Goal: Transaction & Acquisition: Purchase product/service

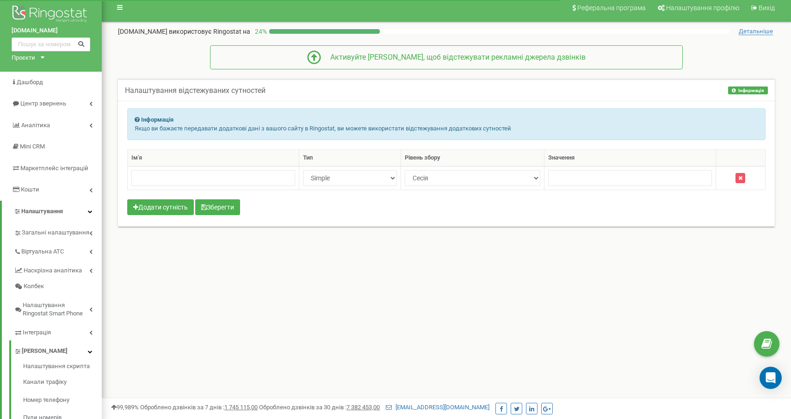
scroll to position [65, 0]
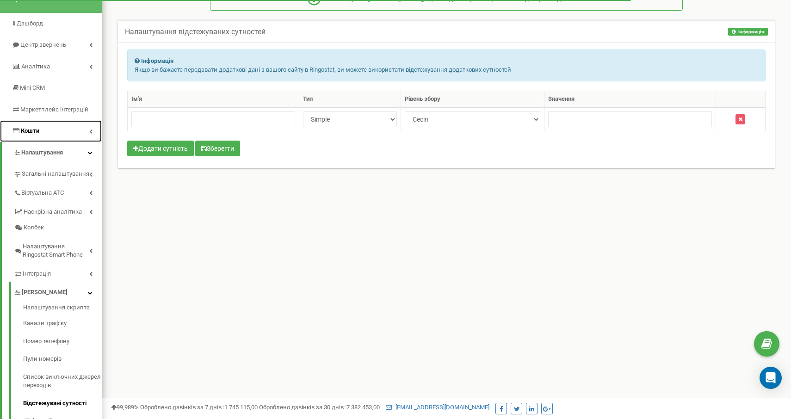
click at [74, 131] on link "Кошти" at bounding box center [51, 131] width 102 height 22
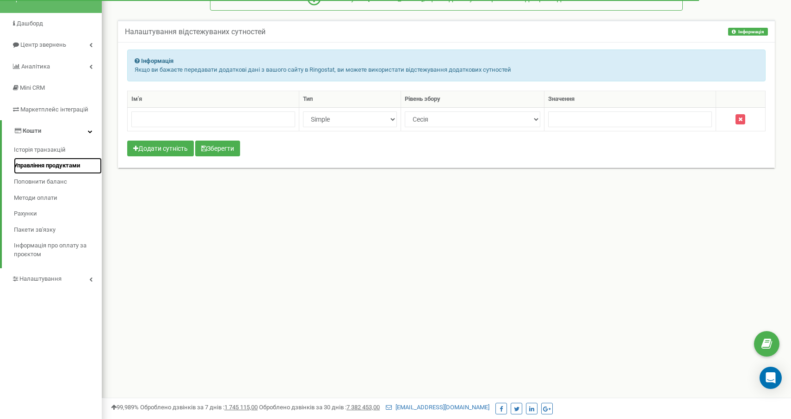
click at [66, 169] on span "Управління продуктами" at bounding box center [47, 165] width 66 height 9
click at [36, 185] on span "Поповнити баланс" at bounding box center [39, 182] width 51 height 9
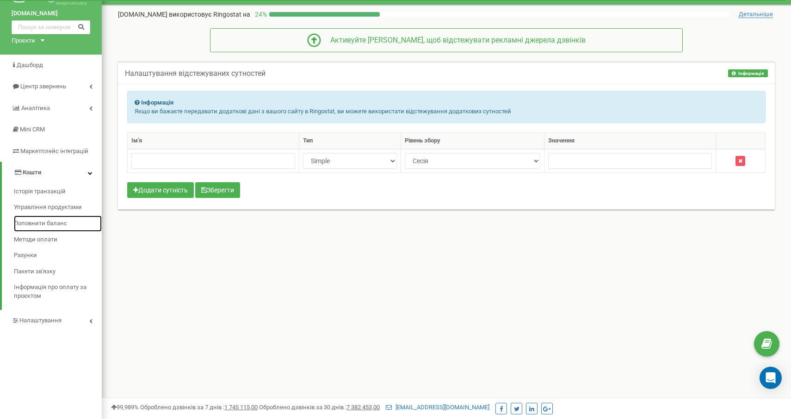
scroll to position [0, 0]
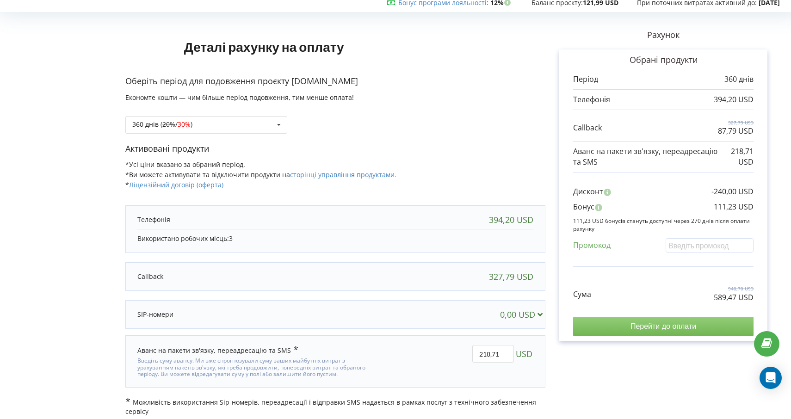
scroll to position [39, 0]
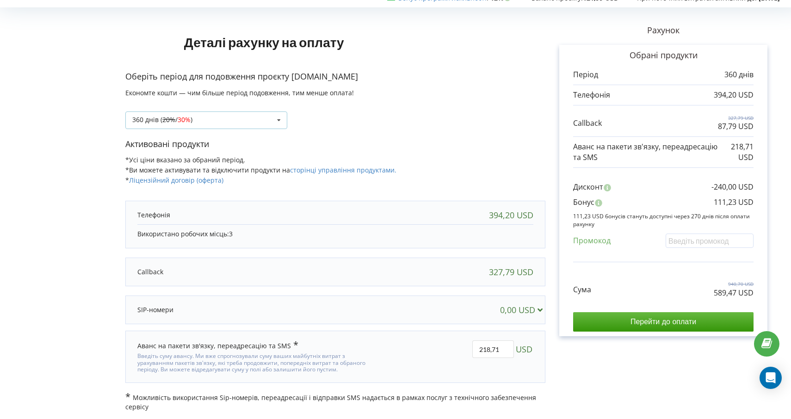
click at [250, 117] on div "360 днів ( 20% / 30% ) Поповнити баланс без подовження 360 днів ( 20% / 30% ) 1…" at bounding box center [206, 120] width 162 height 18
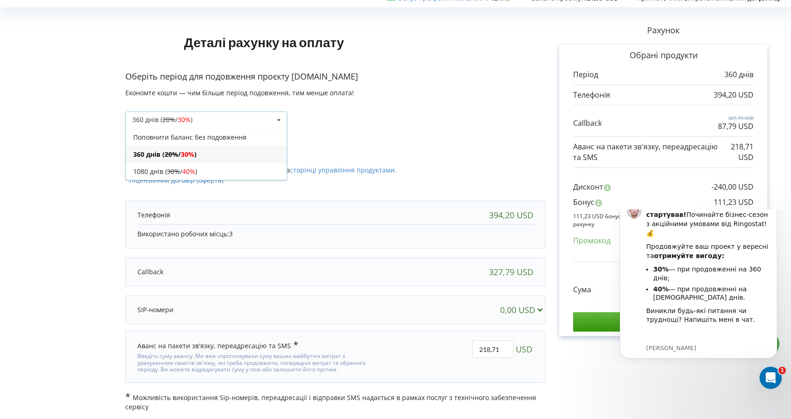
scroll to position [0, 0]
click at [250, 117] on div "360 днів ( 20% / 30% ) Поповнити баланс без подовження 360 днів ( 20% / 30% ) 1…" at bounding box center [206, 120] width 162 height 18
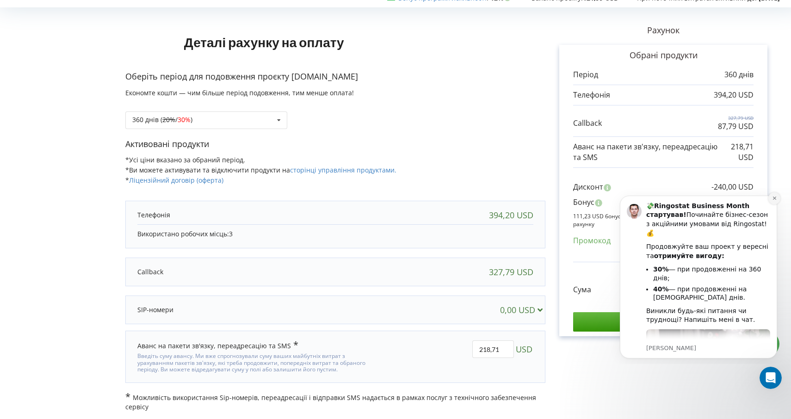
click at [776, 199] on icon "Dismiss notification" at bounding box center [774, 198] width 5 height 5
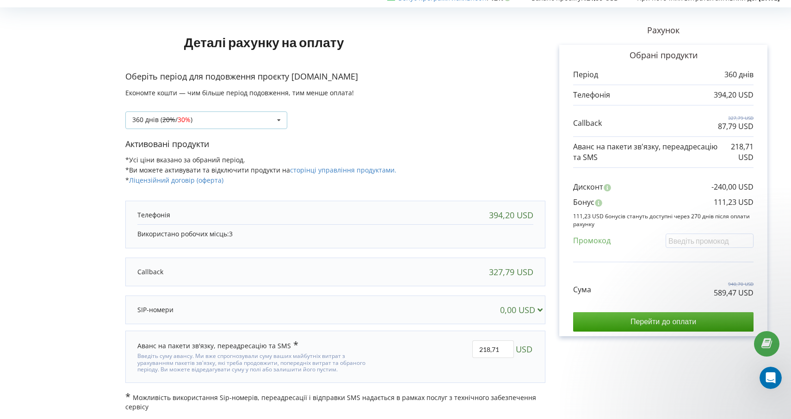
click at [233, 118] on div "360 днів ( 20% / 30% ) Поповнити баланс без подовження 360 днів ( 20% / 30% ) 1…" at bounding box center [206, 120] width 162 height 18
click at [366, 138] on p "Активовані продукти" at bounding box center [335, 144] width 420 height 12
click at [234, 126] on div "360 днів ( 20% / 30% ) Поповнити баланс без подовження 360 днів ( 20% / 30% ) 1…" at bounding box center [206, 120] width 162 height 18
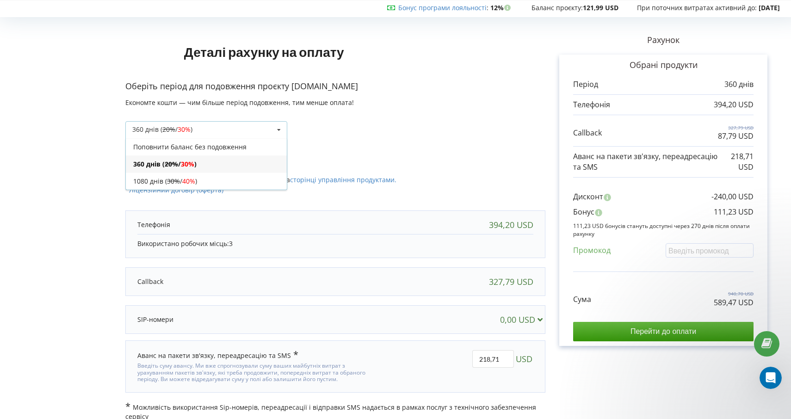
scroll to position [39, 0]
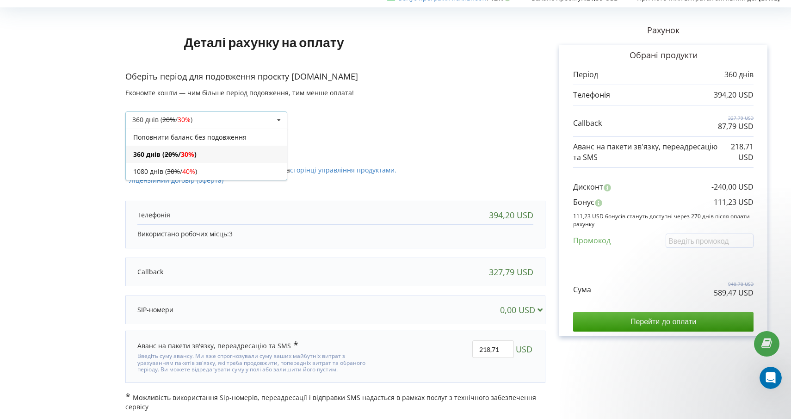
click at [541, 305] on icon at bounding box center [540, 309] width 10 height 8
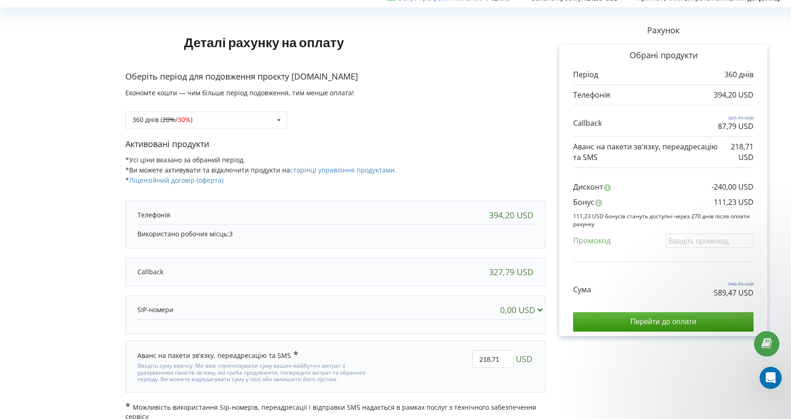
click at [541, 305] on icon at bounding box center [540, 309] width 10 height 8
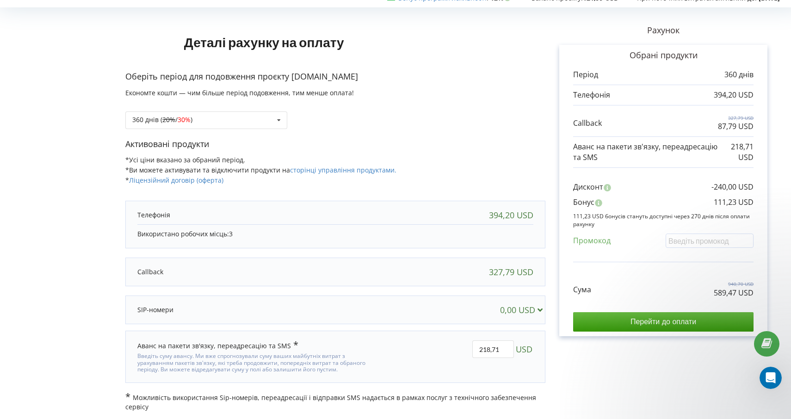
scroll to position [0, 0]
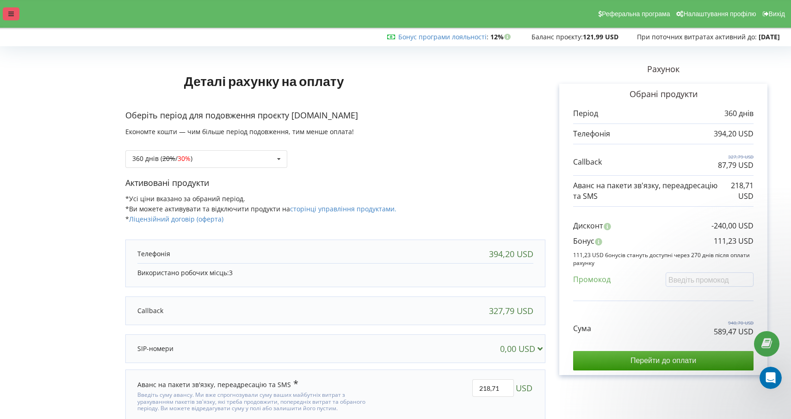
click at [15, 11] on div at bounding box center [11, 13] width 17 height 13
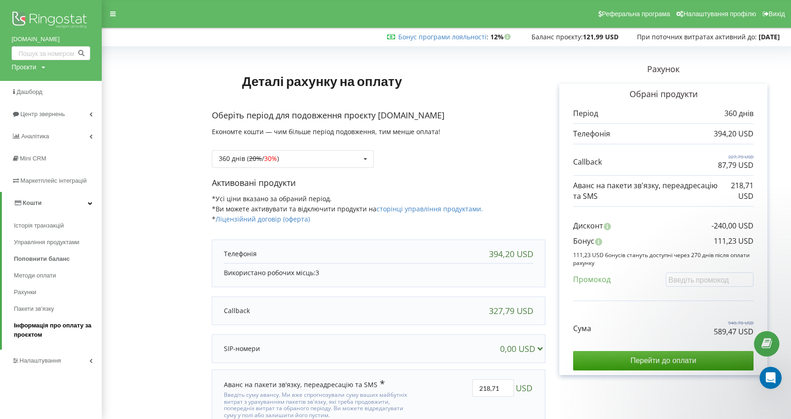
click at [51, 323] on span "Інформація про оплату за проєктом" at bounding box center [55, 330] width 83 height 19
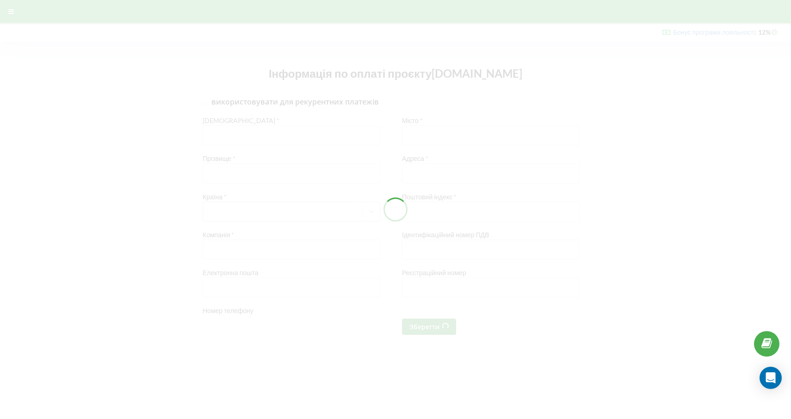
type input "+380"
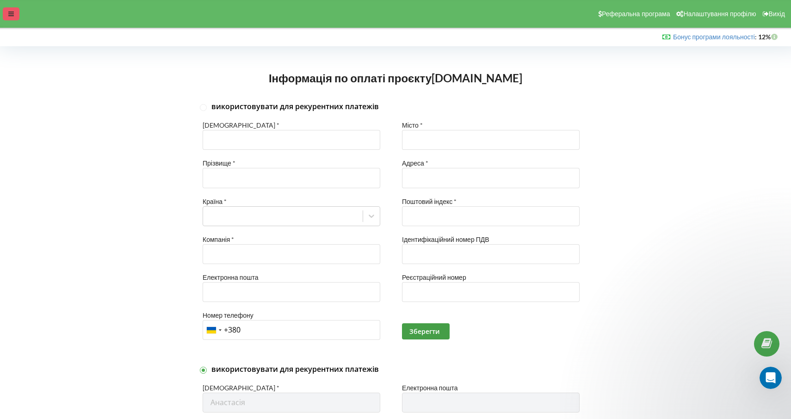
click at [15, 19] on div at bounding box center [11, 13] width 17 height 13
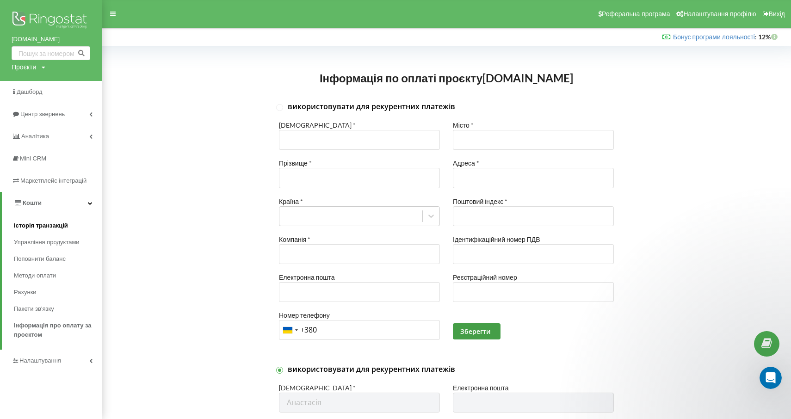
click at [67, 228] on span "Історія транзакцій" at bounding box center [41, 225] width 54 height 9
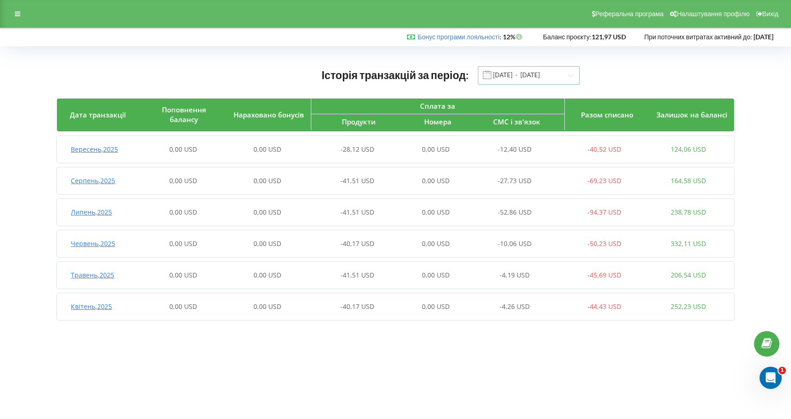
click at [507, 80] on input "01.04.2025 - 22.09.2025" at bounding box center [529, 75] width 102 height 19
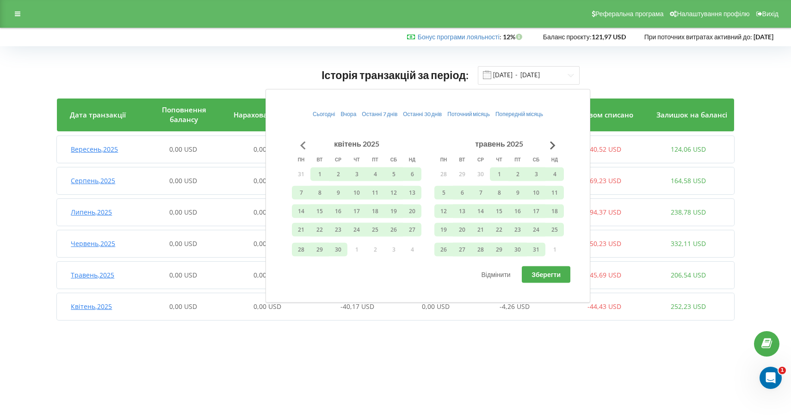
click at [305, 140] on button "Go to previous month" at bounding box center [303, 145] width 19 height 19
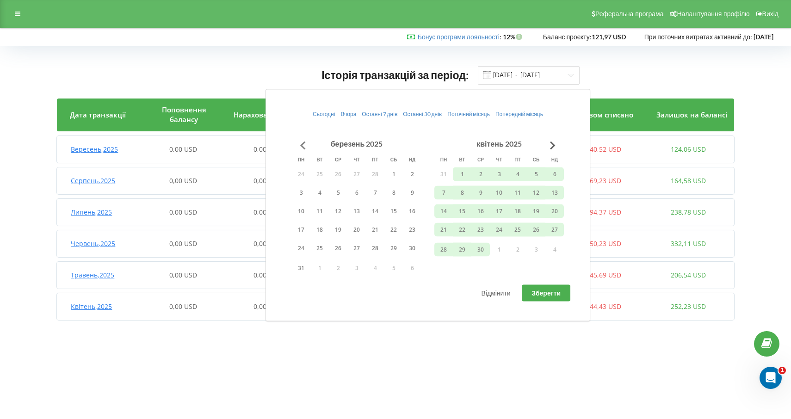
click at [305, 140] on button "Go to previous month" at bounding box center [303, 145] width 19 height 19
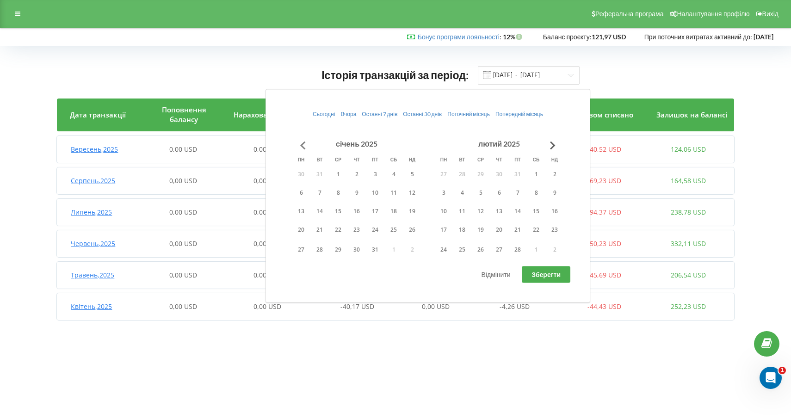
click at [305, 140] on button "Go to previous month" at bounding box center [303, 145] width 19 height 19
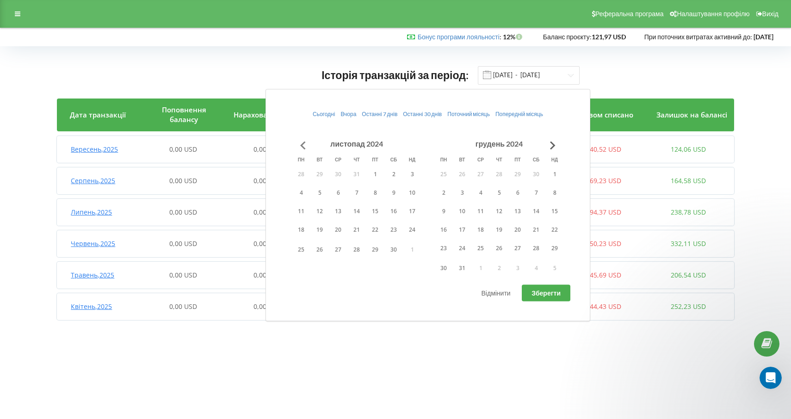
click at [305, 140] on button "Go to previous month" at bounding box center [303, 145] width 19 height 19
click at [324, 170] on button "1" at bounding box center [319, 174] width 19 height 14
click at [308, 144] on button "Go to previous month" at bounding box center [303, 145] width 19 height 19
click at [303, 148] on button "Go to previous month" at bounding box center [303, 145] width 19 height 19
click at [357, 178] on button "1" at bounding box center [356, 174] width 19 height 14
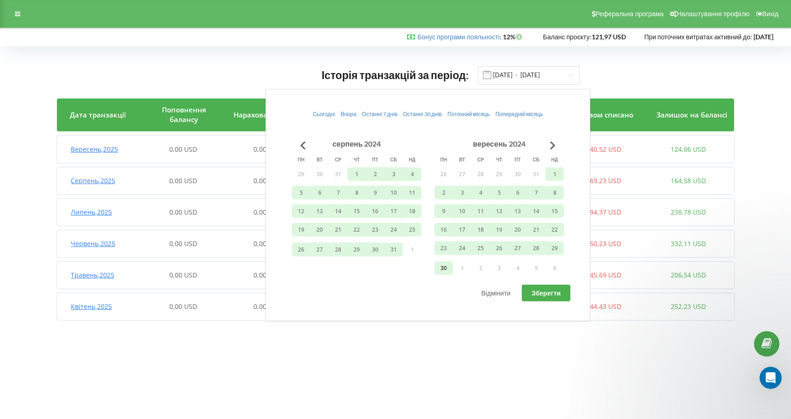
click at [445, 265] on button "30" at bounding box center [443, 268] width 19 height 14
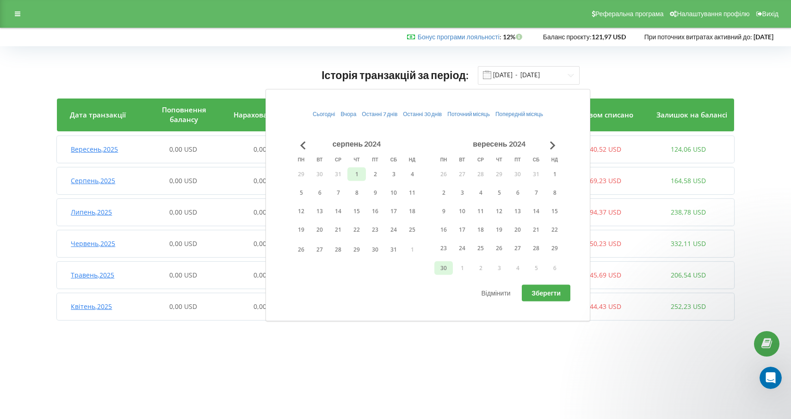
click at [361, 175] on button "1" at bounding box center [356, 174] width 19 height 14
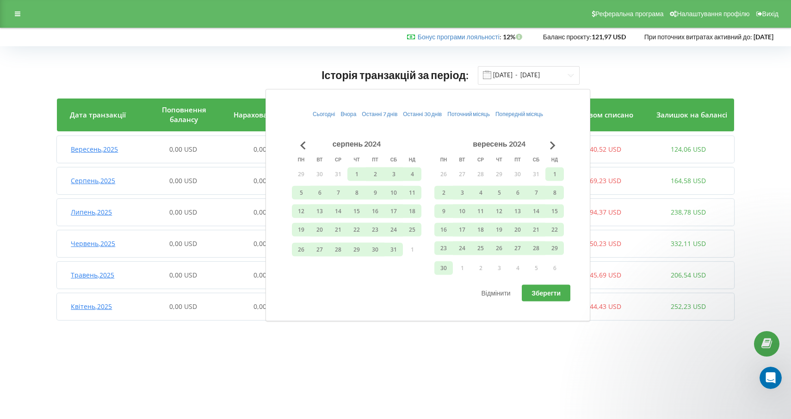
click at [549, 292] on span "Зберегти" at bounding box center [545, 293] width 29 height 8
type input "01.08.2024 - 30.09.2024"
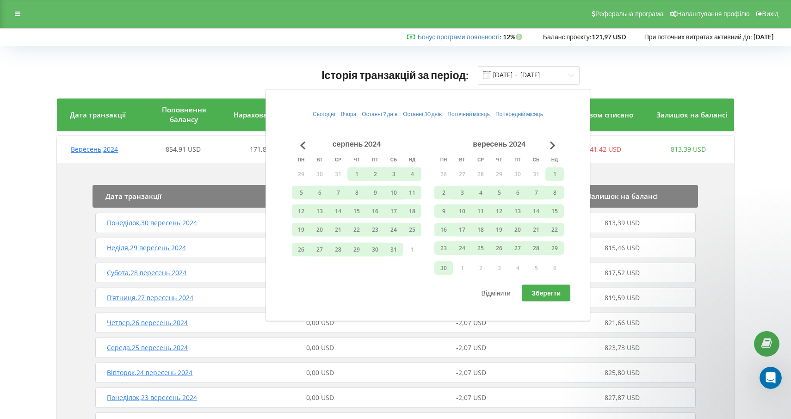
click at [241, 76] on div "Історія транзакцій за період: 01.08.2024 - 30.09.2024" at bounding box center [395, 75] width 677 height 19
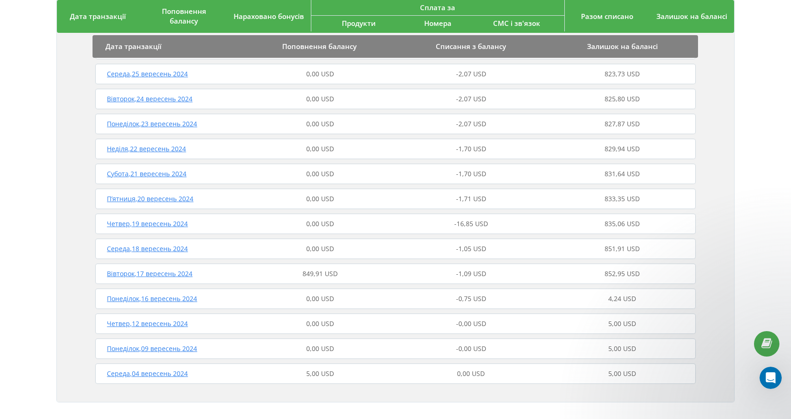
scroll to position [281, 0]
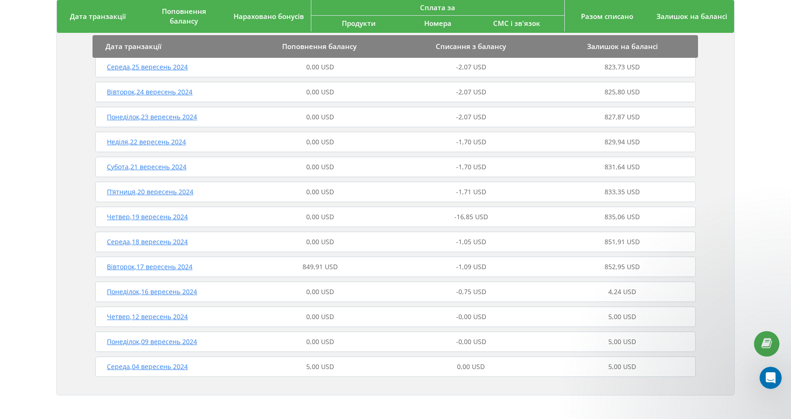
click at [238, 263] on div "Вівторок , 17 вересень 2024" at bounding box center [168, 266] width 151 height 9
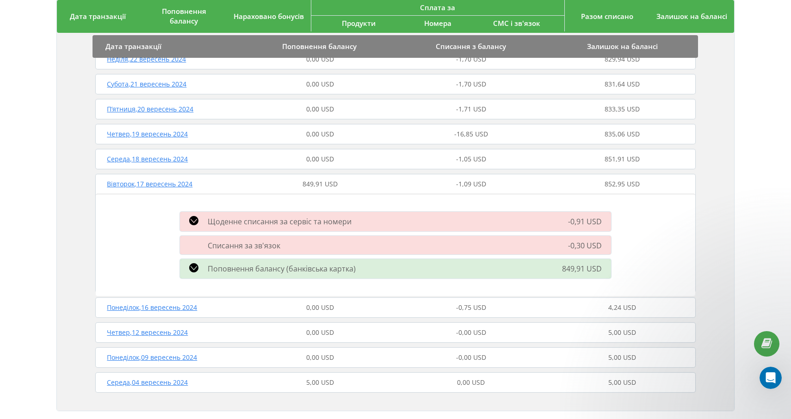
scroll to position [379, 0]
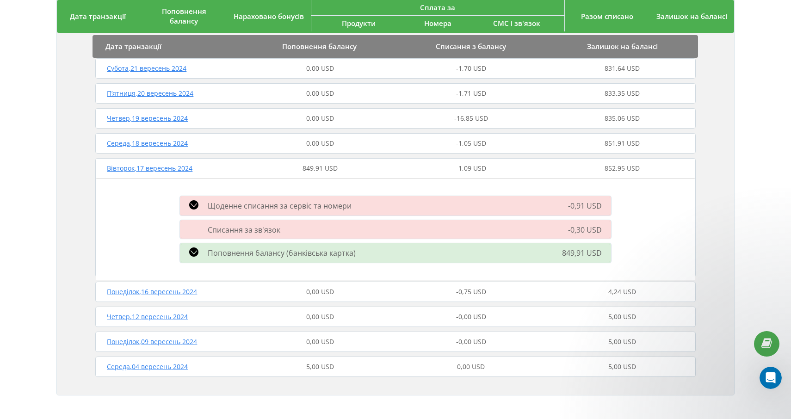
click at [321, 252] on span "Поповнення балансу (банківська картка)" at bounding box center [282, 253] width 148 height 10
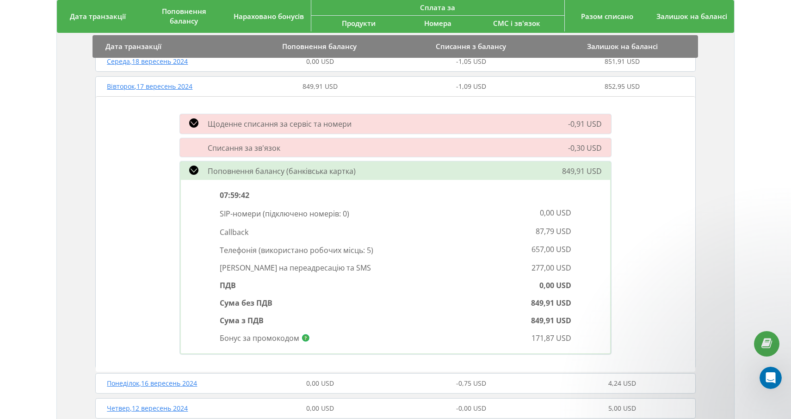
scroll to position [0, 0]
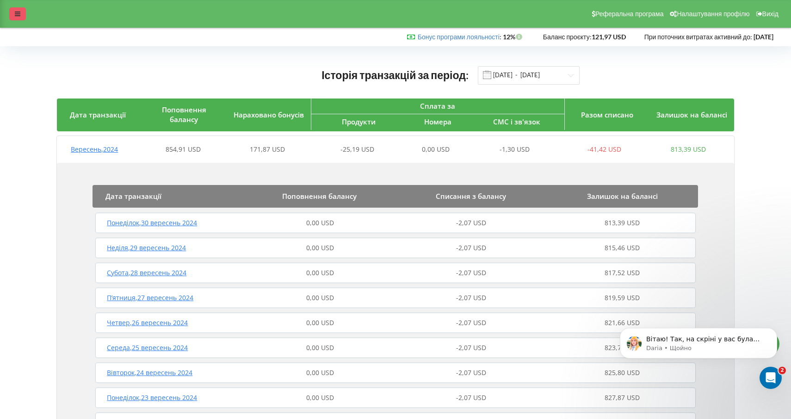
click at [18, 11] on icon at bounding box center [18, 14] width 6 height 6
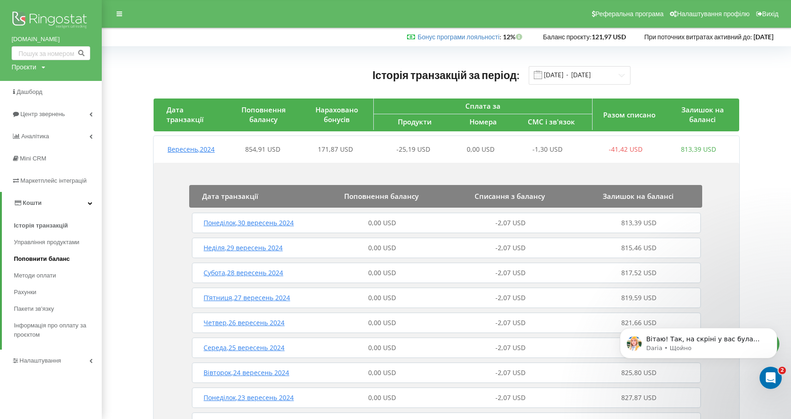
click at [69, 263] on link "Поповнити баланс" at bounding box center [58, 259] width 88 height 17
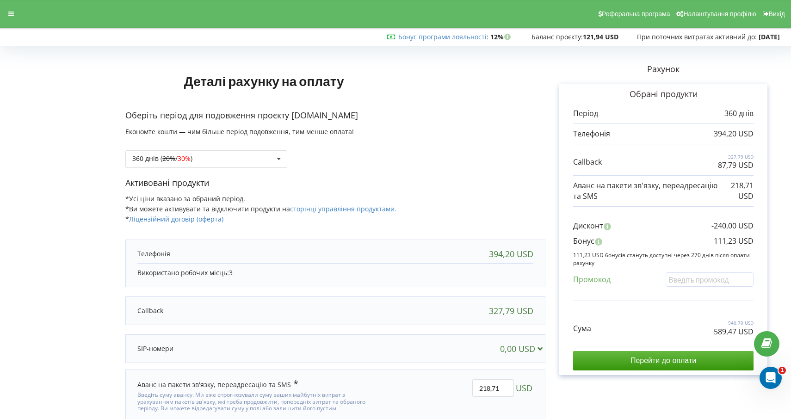
scroll to position [39, 0]
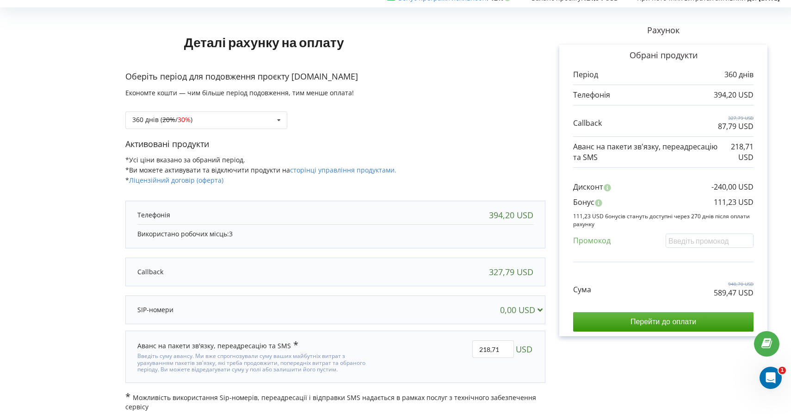
click at [349, 229] on p "Використано робочих місць: 3" at bounding box center [335, 233] width 396 height 9
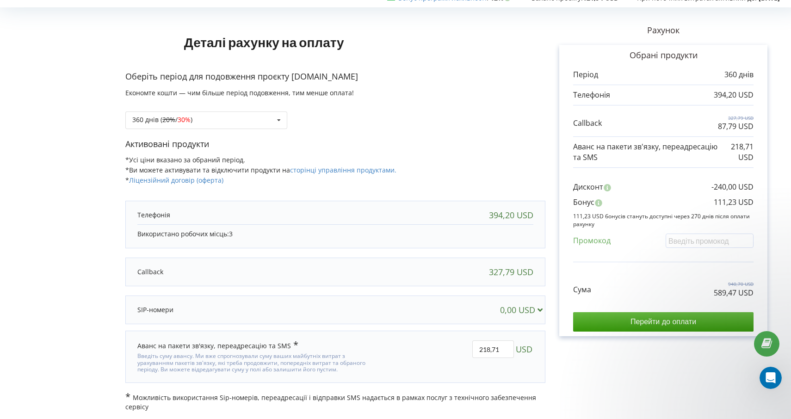
scroll to position [0, 0]
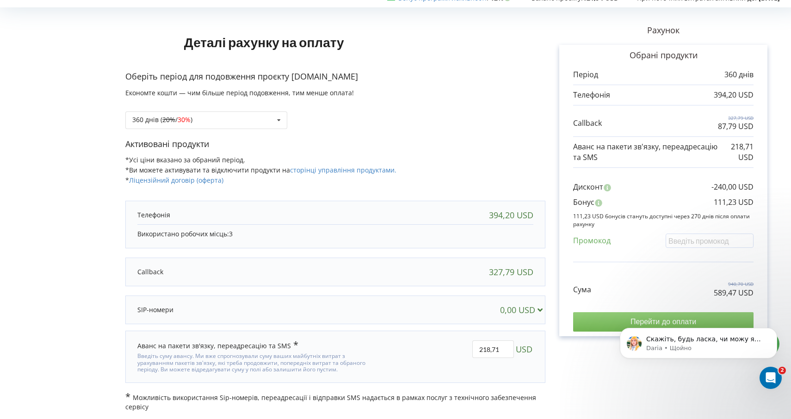
click at [606, 325] on input "Перейти до оплати" at bounding box center [663, 321] width 180 height 19
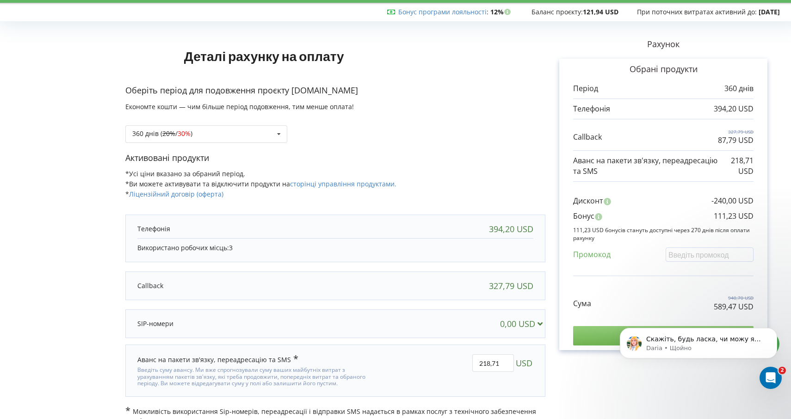
scroll to position [39, 0]
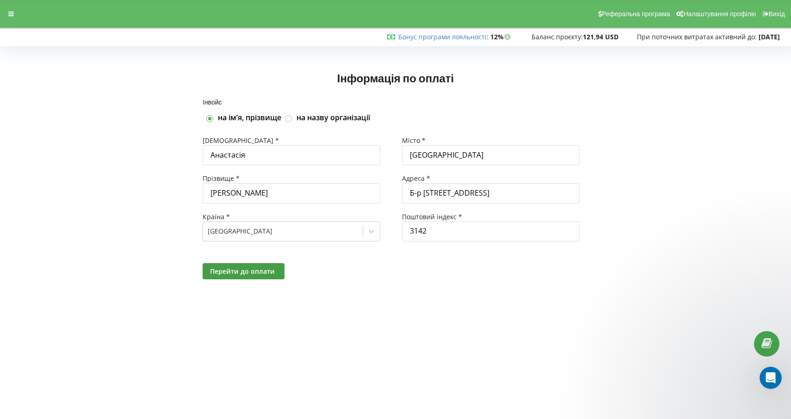
click at [291, 115] on label at bounding box center [289, 115] width 8 height 0
click at [291, 117] on input "на назву організації" at bounding box center [289, 119] width 8 height 8
checkbox input "true"
checkbox input "false"
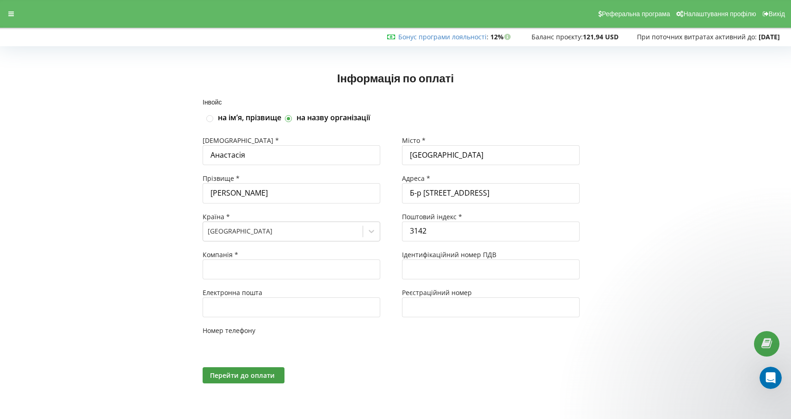
type input "+380"
click at [208, 115] on label at bounding box center [210, 115] width 8 height 0
click at [208, 116] on input "на імʼя, прізвище" at bounding box center [210, 119] width 8 height 8
checkbox input "true"
checkbox input "false"
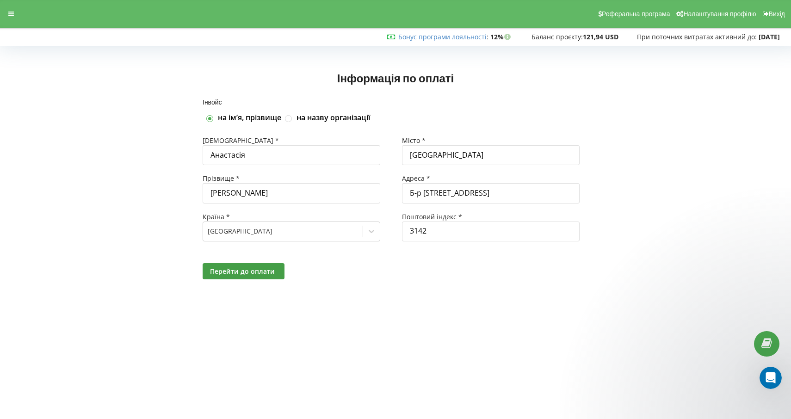
click at [519, 319] on body "Реферальна програма Налаштування профілю Вихід Бонус програми лояльності : Бону…" at bounding box center [395, 209] width 791 height 419
click at [15, 12] on div at bounding box center [11, 13] width 17 height 13
